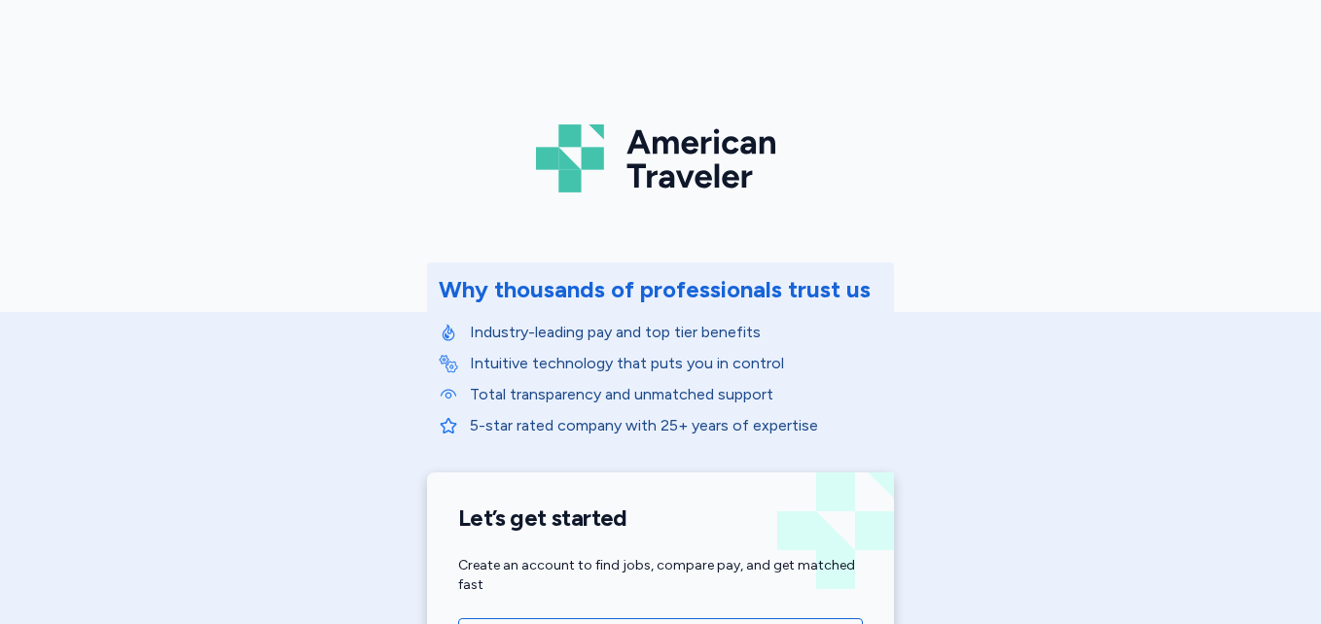
click at [991, 284] on div "American Traveler Why thousands of professionals trust us Industry-leading pay …" at bounding box center [660, 436] width 1321 height 873
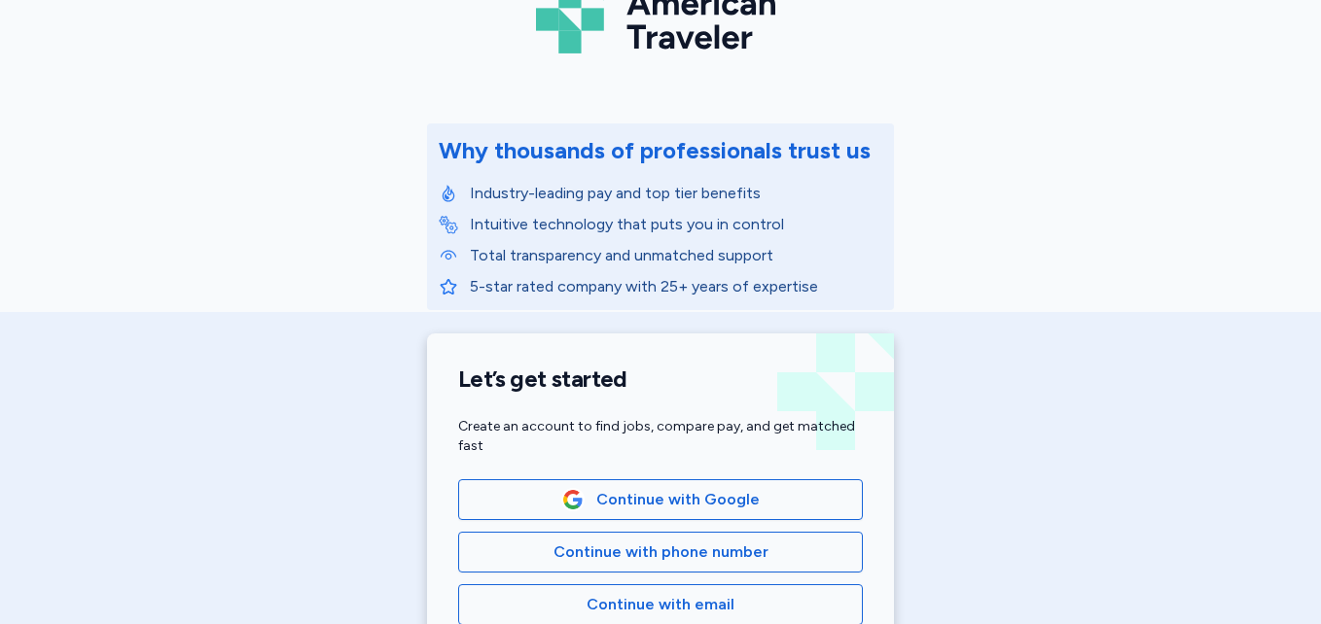
scroll to position [195, 0]
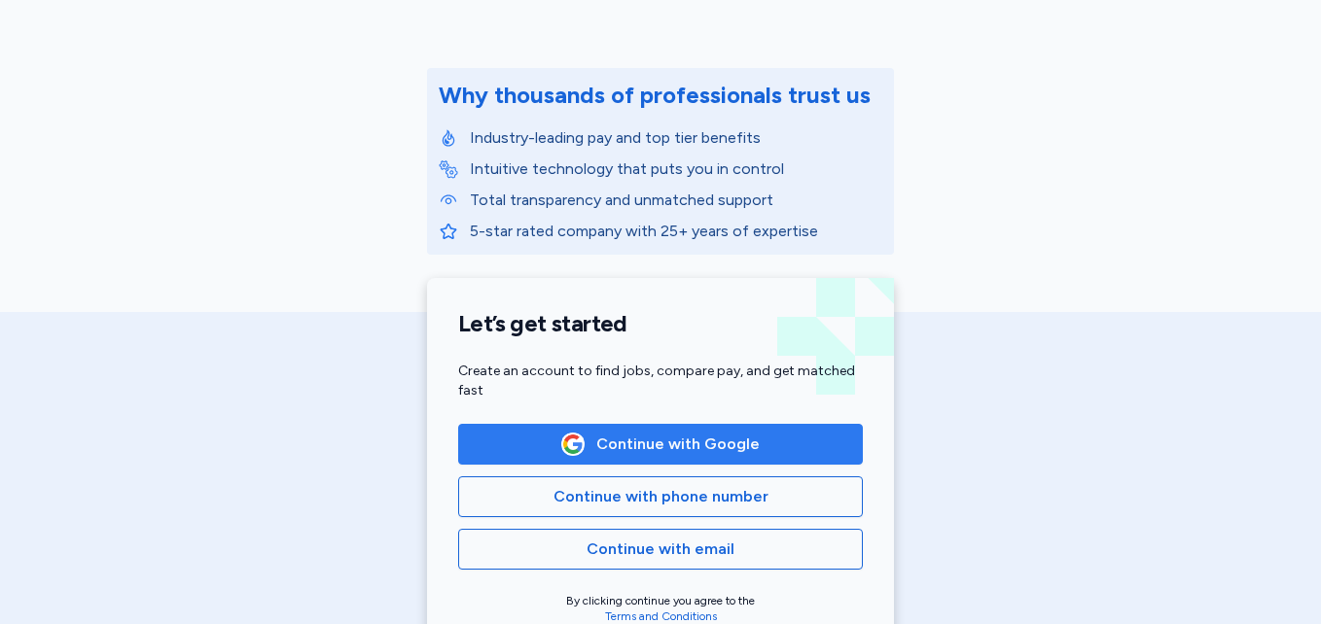
click at [626, 431] on button "Continue with Google" at bounding box center [660, 444] width 405 height 41
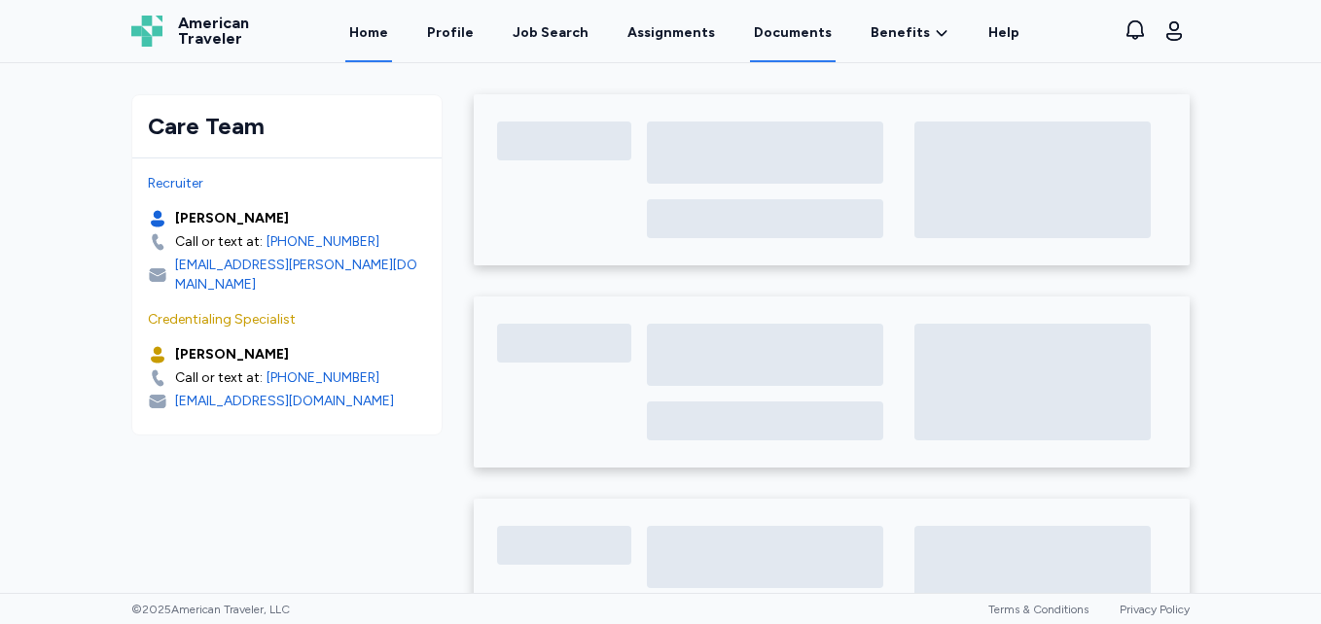
click at [786, 33] on link "Documents" at bounding box center [793, 32] width 86 height 60
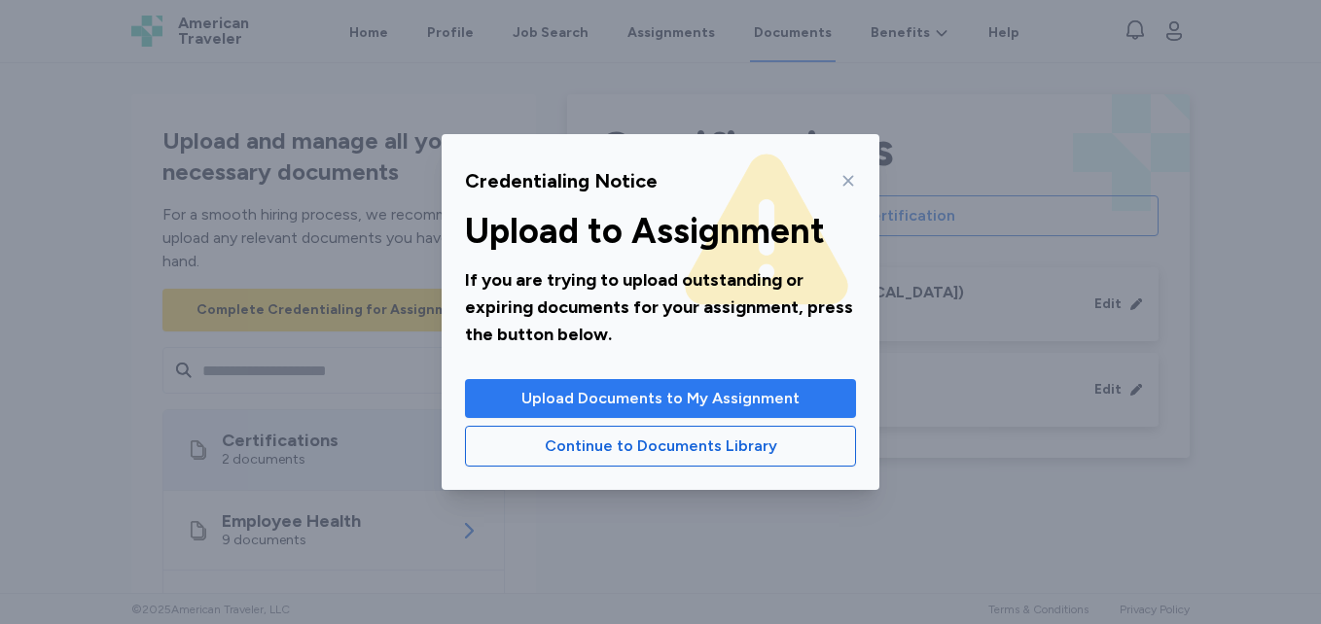
click at [616, 407] on span "Upload Documents to My Assignment" at bounding box center [660, 398] width 278 height 23
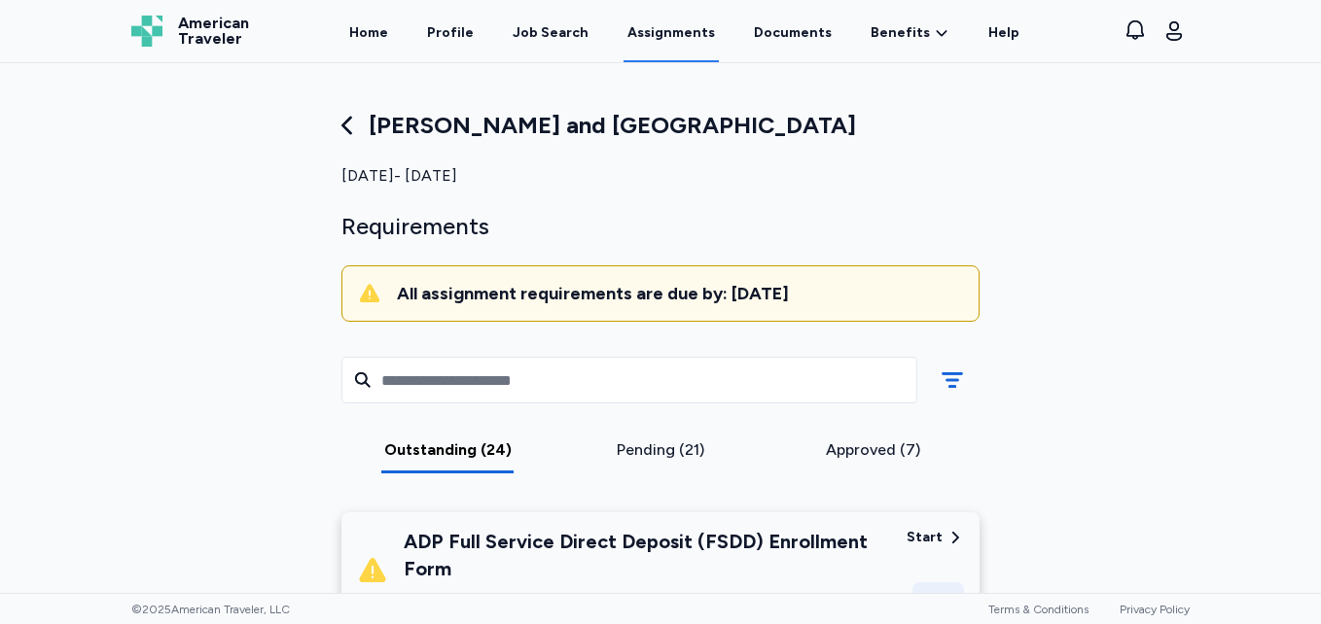
click at [875, 225] on div "Requirements" at bounding box center [660, 226] width 638 height 31
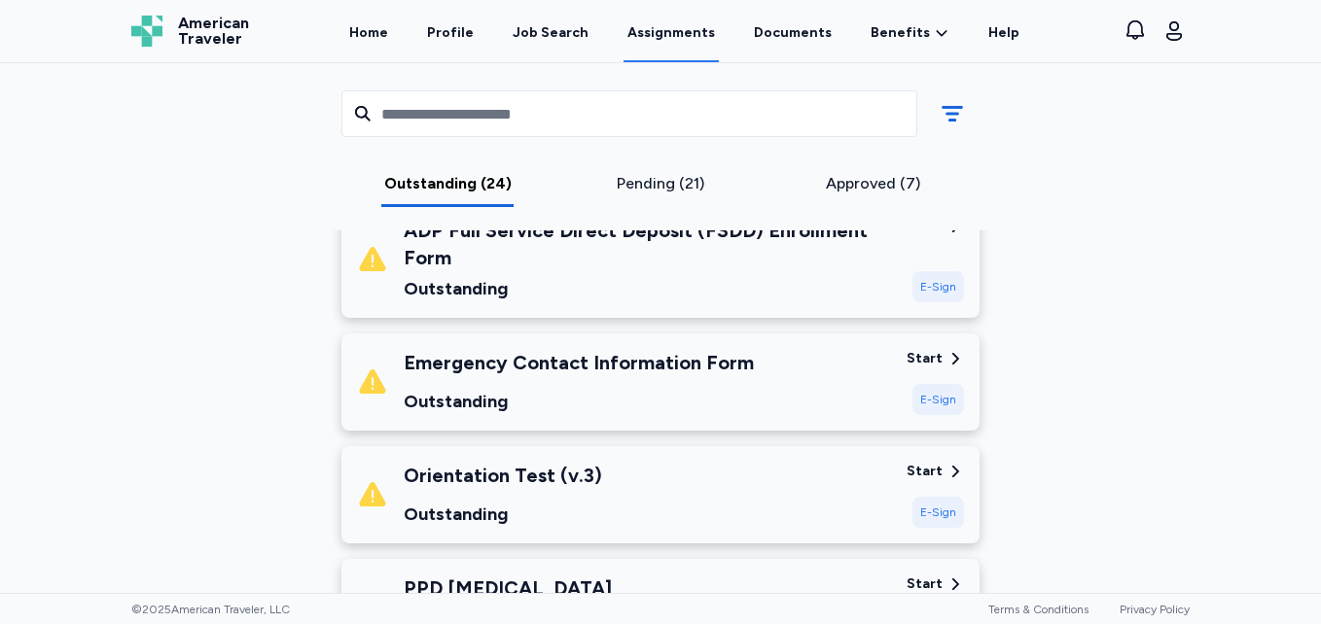
scroll to position [350, 0]
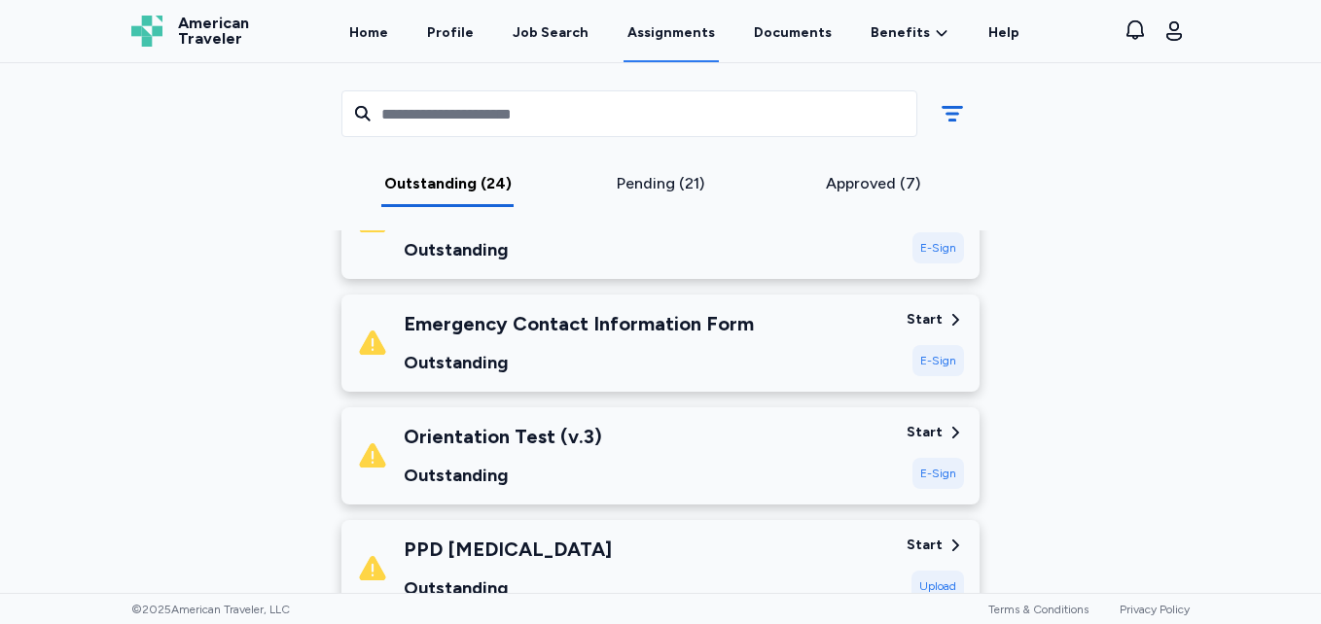
click at [852, 202] on div "Approved (7)" at bounding box center [872, 189] width 213 height 35
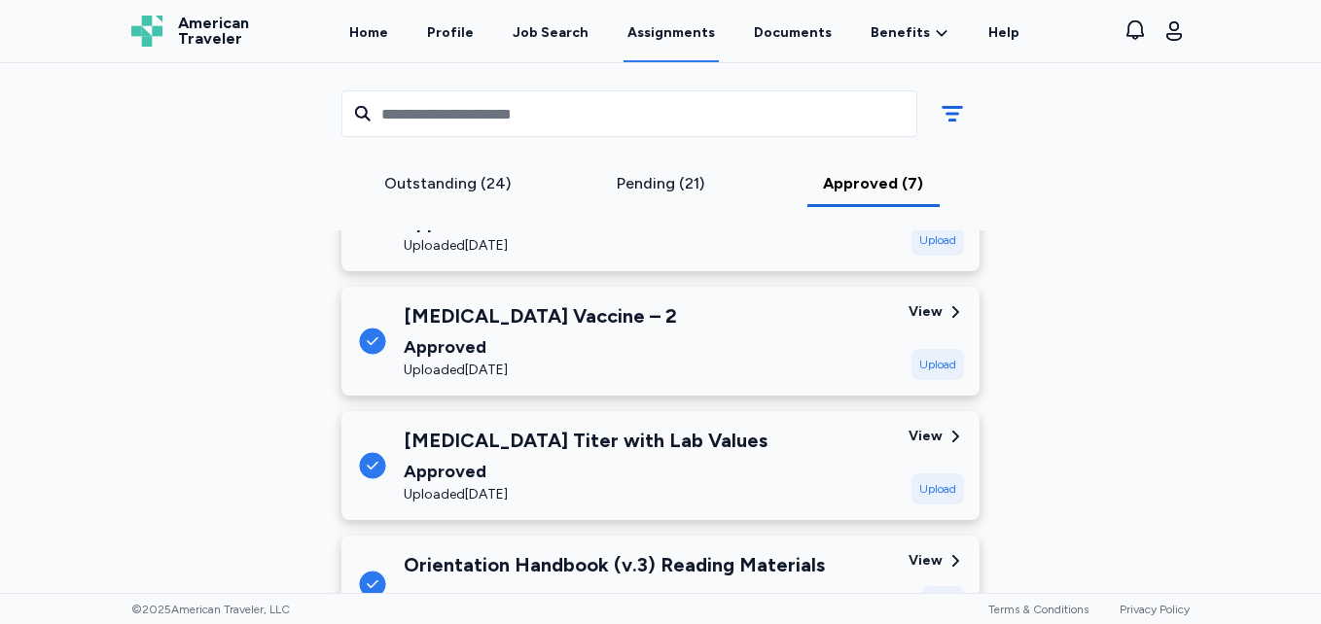
click at [659, 177] on div "Pending (21)" at bounding box center [660, 183] width 197 height 23
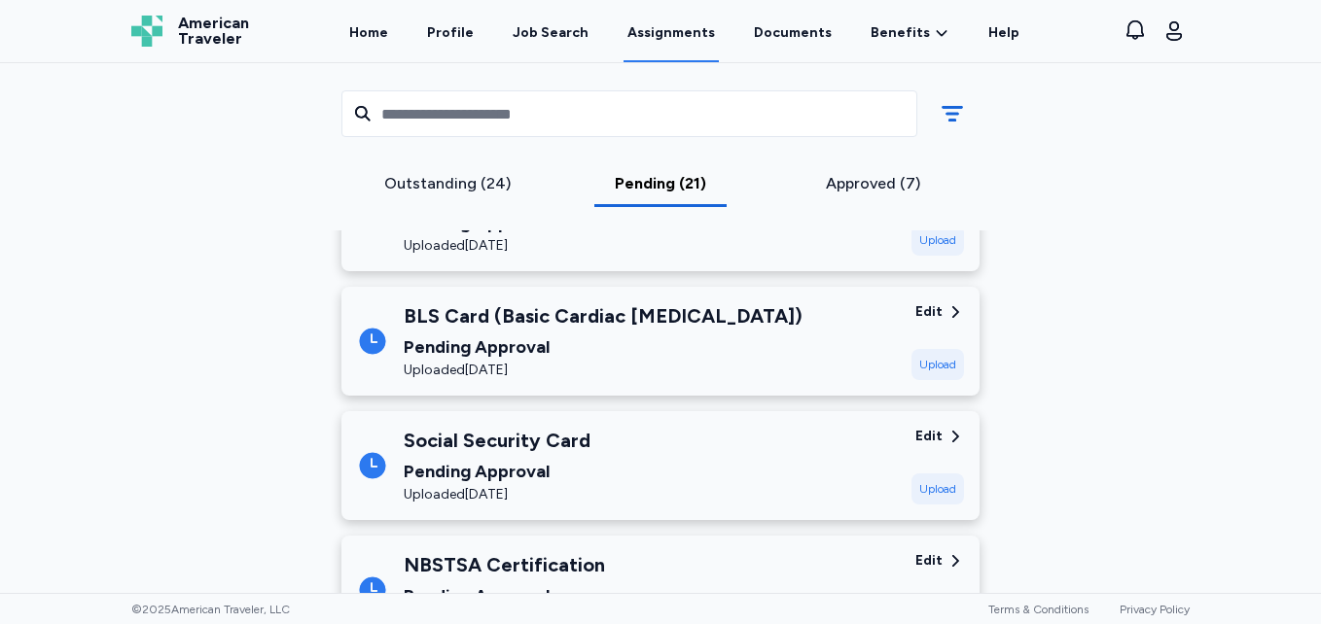
click at [422, 192] on div "Outstanding (24)" at bounding box center [447, 183] width 197 height 23
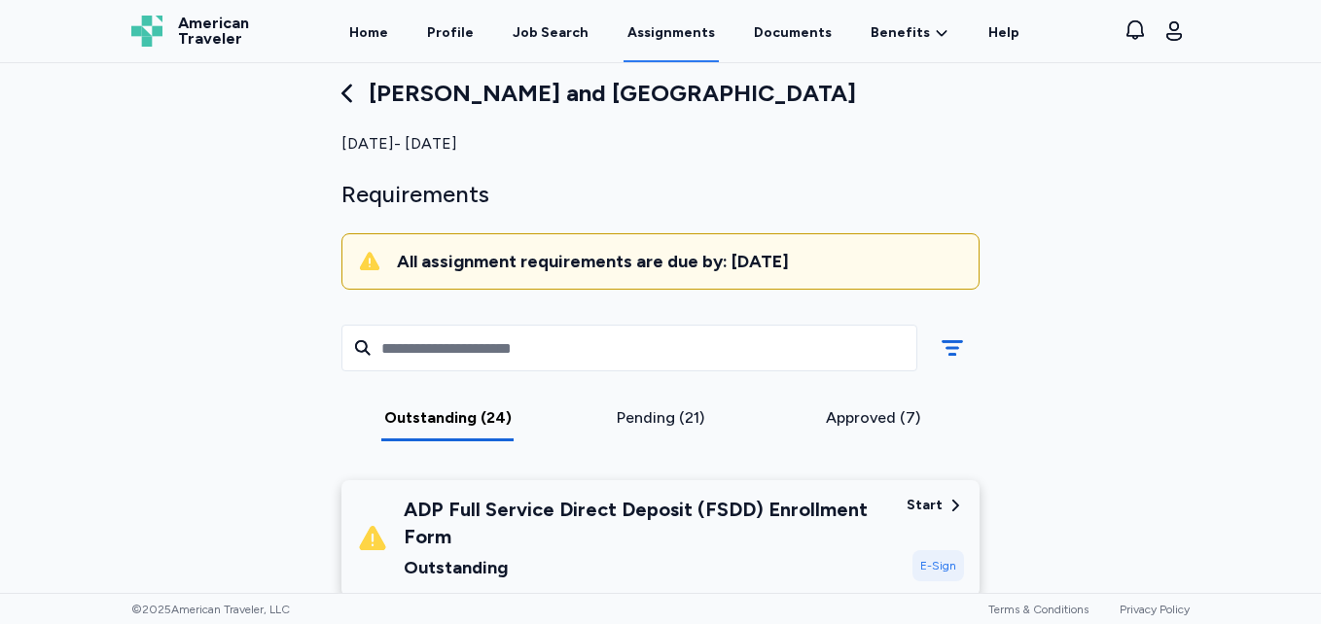
scroll to position [0, 0]
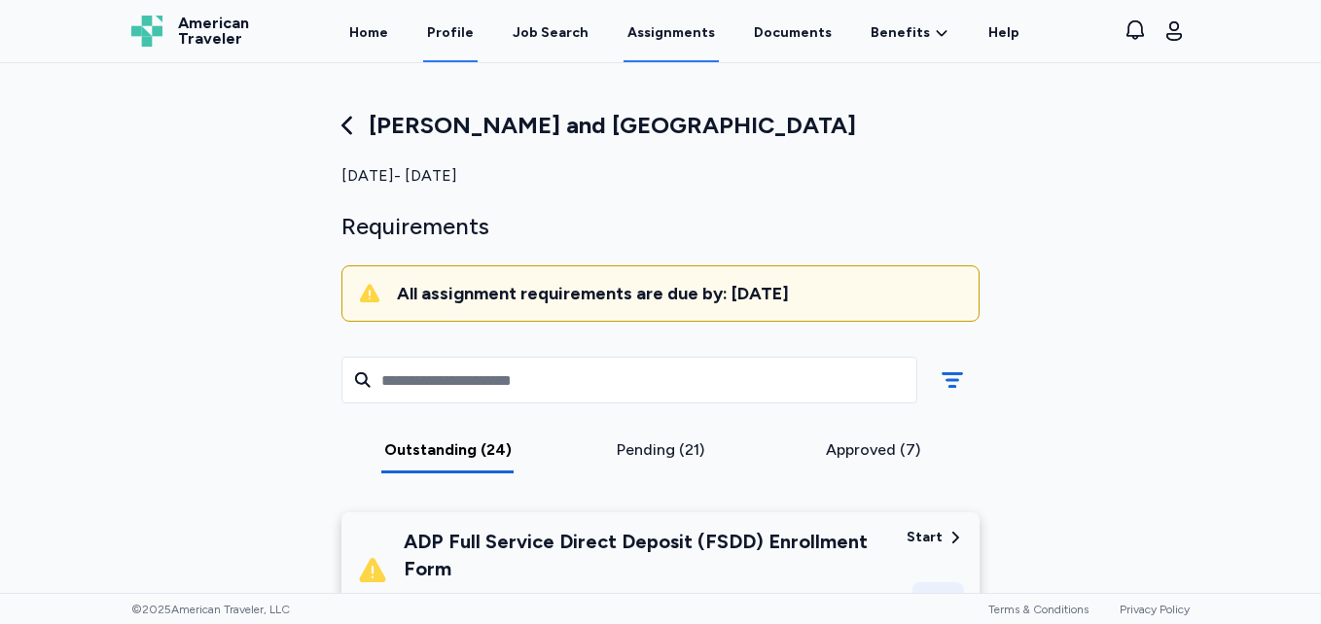
click at [471, 31] on link "Profile" at bounding box center [450, 32] width 54 height 60
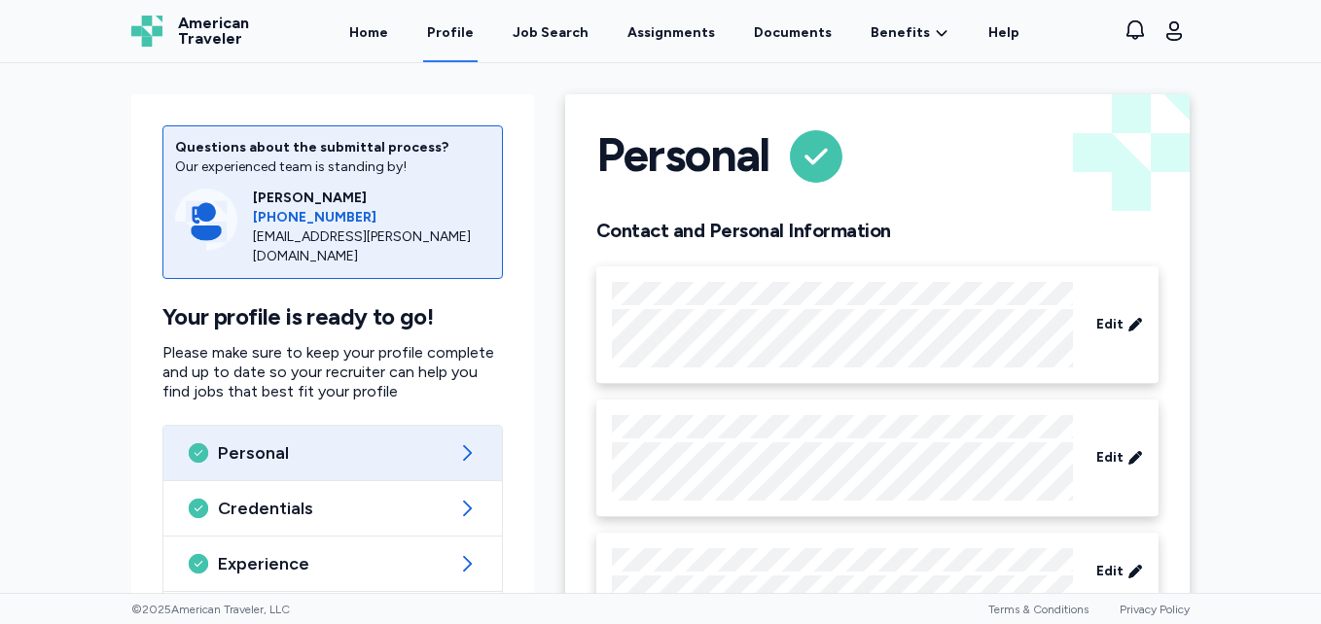
click at [549, 379] on div "Personal Contact and Personal Information Edit Edit Edit Background Edit" at bounding box center [877, 447] width 656 height 737
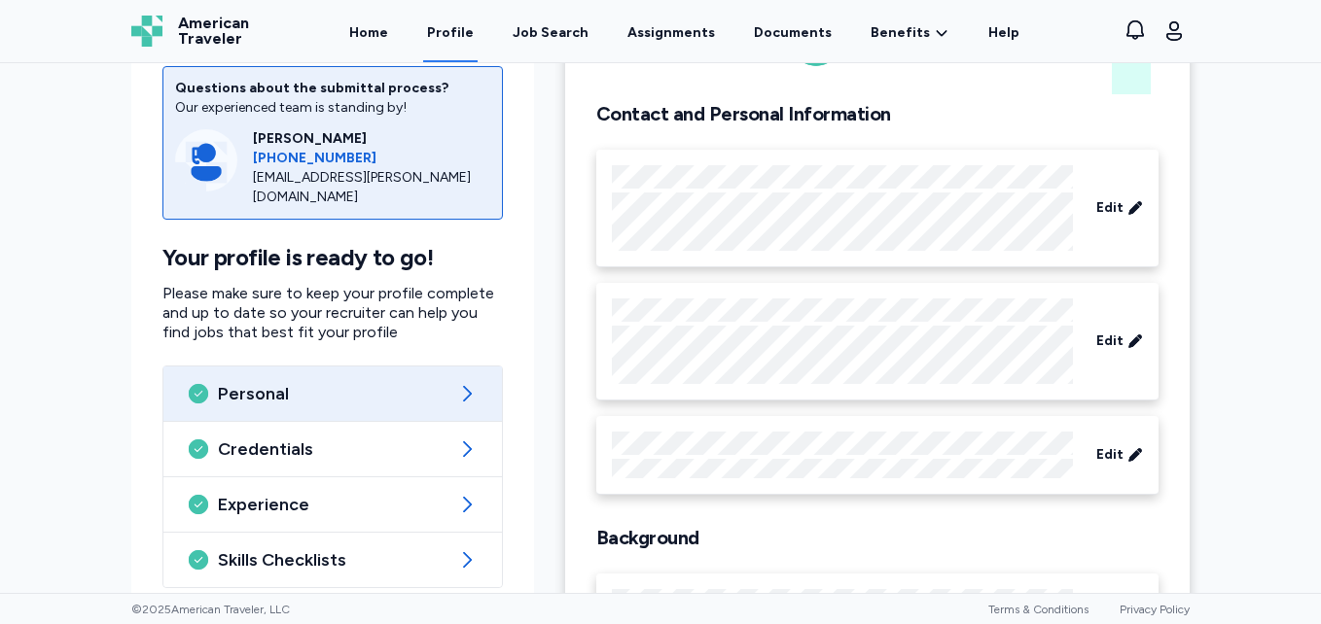
scroll to position [156, 0]
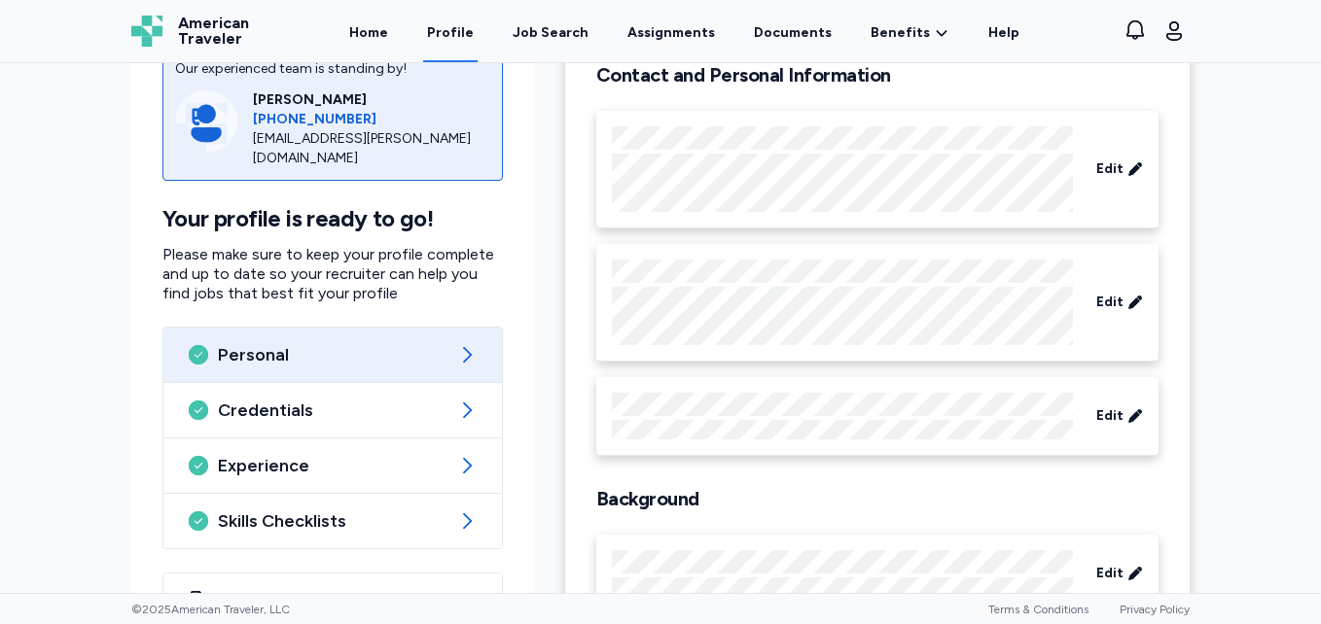
click at [85, 121] on div "Questions about the submittal process? Our experienced team is standing by! [PE…" at bounding box center [660, 328] width 1321 height 530
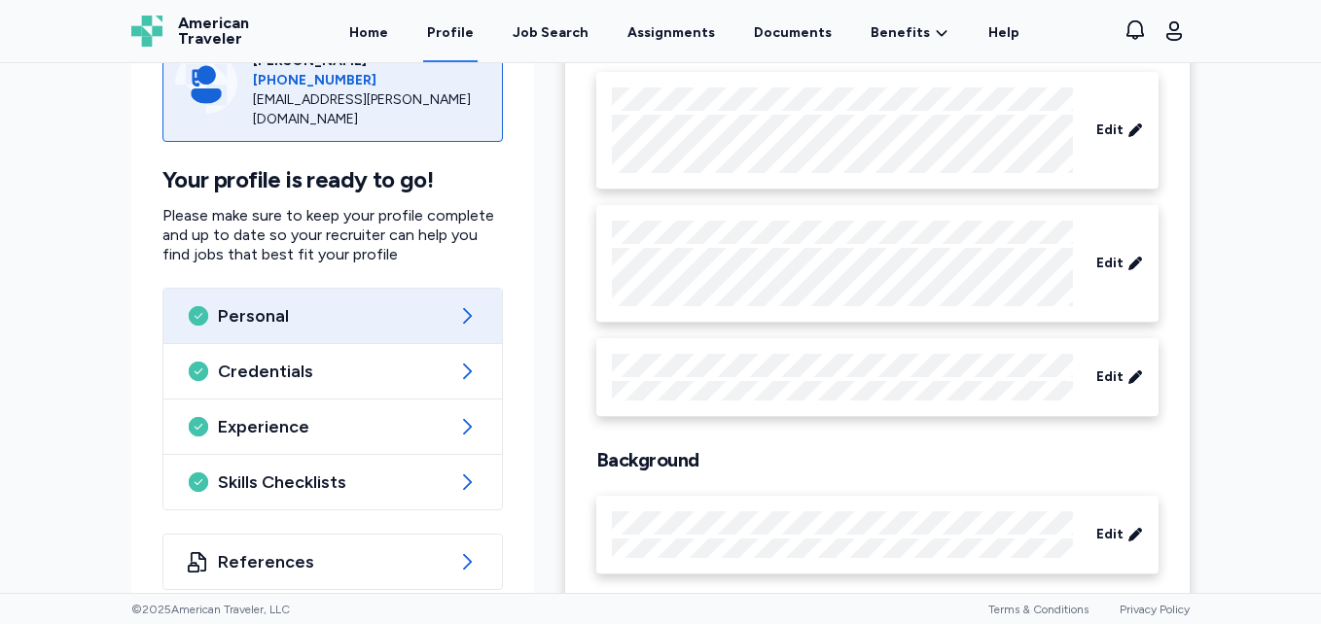
scroll to position [223, 0]
